Goal: Task Accomplishment & Management: Use online tool/utility

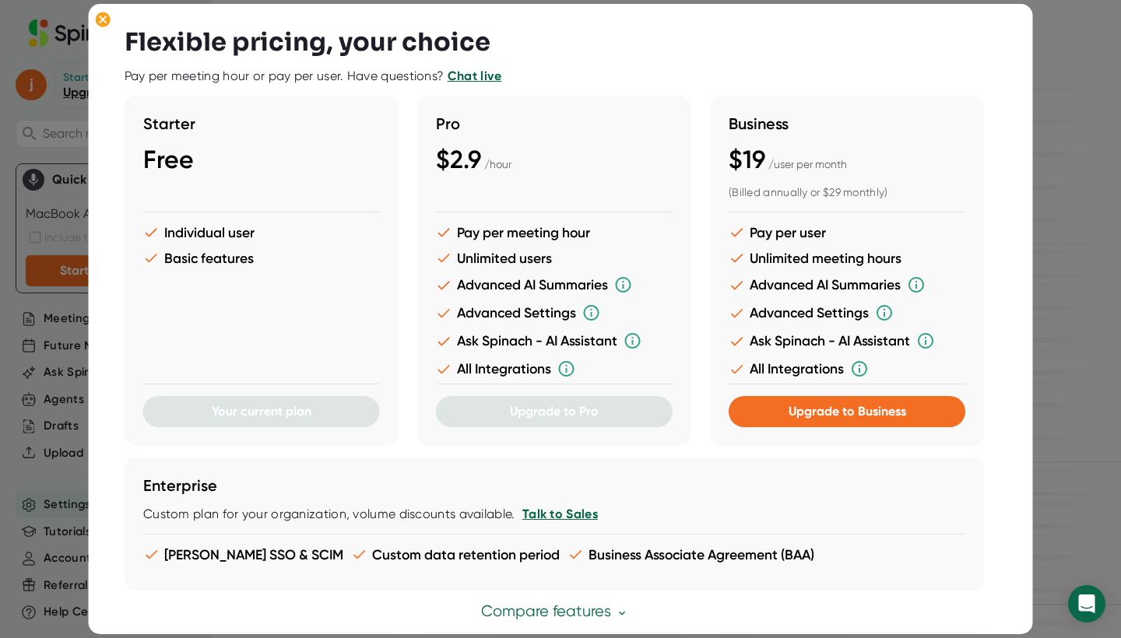
scroll to position [1691, 0]
click at [1047, 106] on div at bounding box center [560, 319] width 1121 height 638
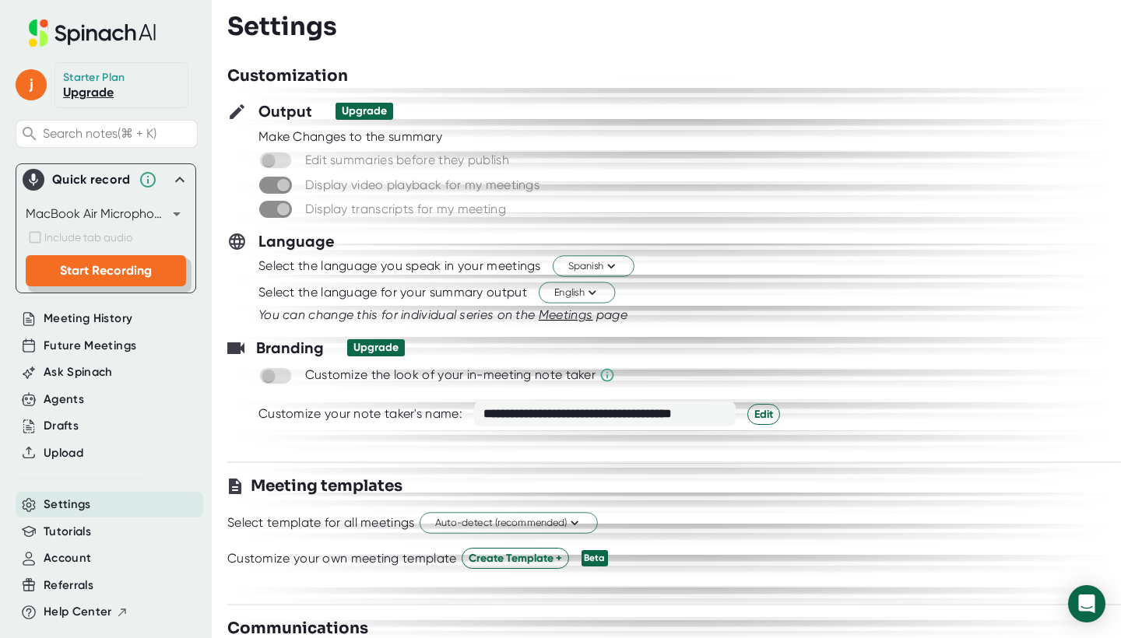
scroll to position [0, 0]
click at [114, 323] on span "Meeting History" at bounding box center [88, 319] width 89 height 18
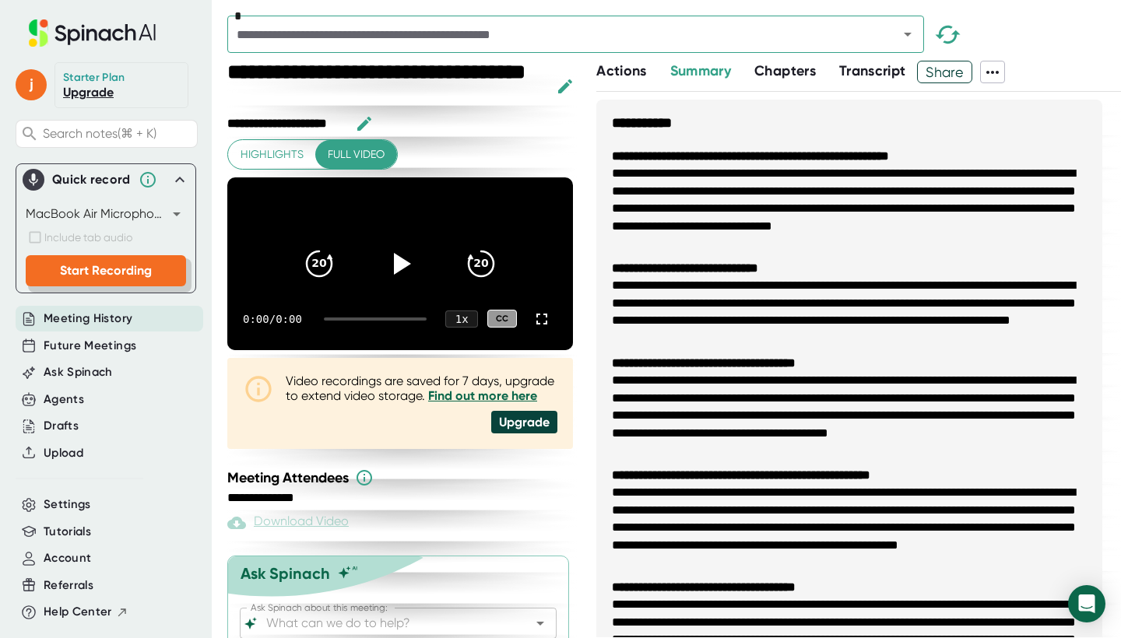
click at [139, 270] on span "Start Recording" at bounding box center [106, 270] width 92 height 15
